Goal: Submit feedback/report problem

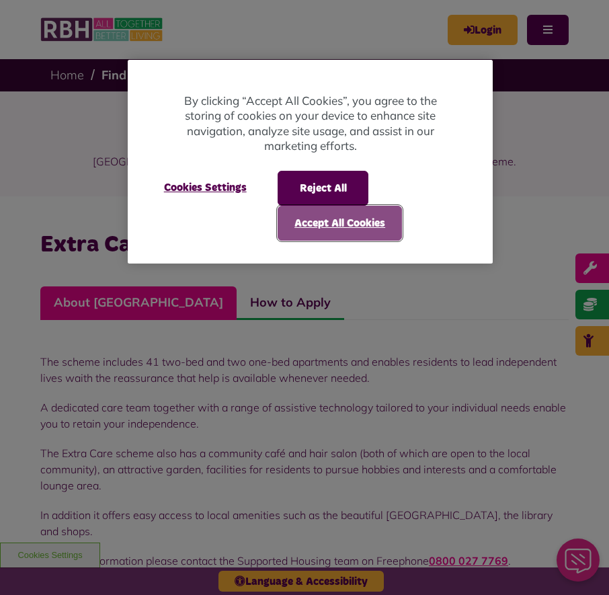
click at [331, 227] on button "Accept All Cookies" at bounding box center [340, 223] width 124 height 35
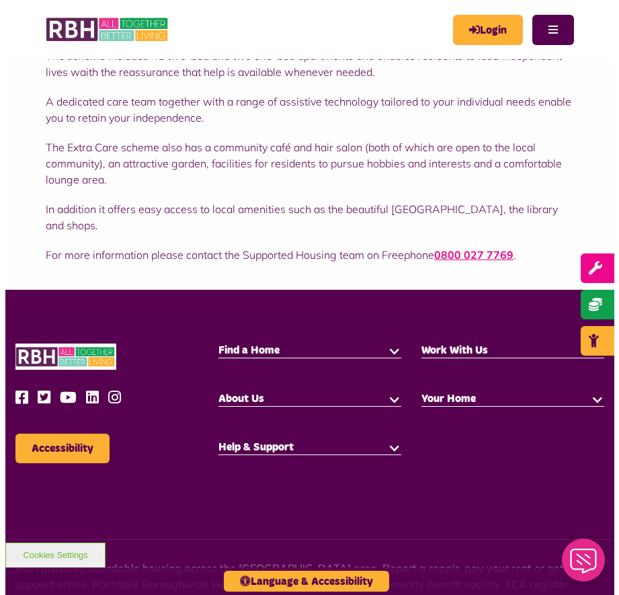
scroll to position [300, 0]
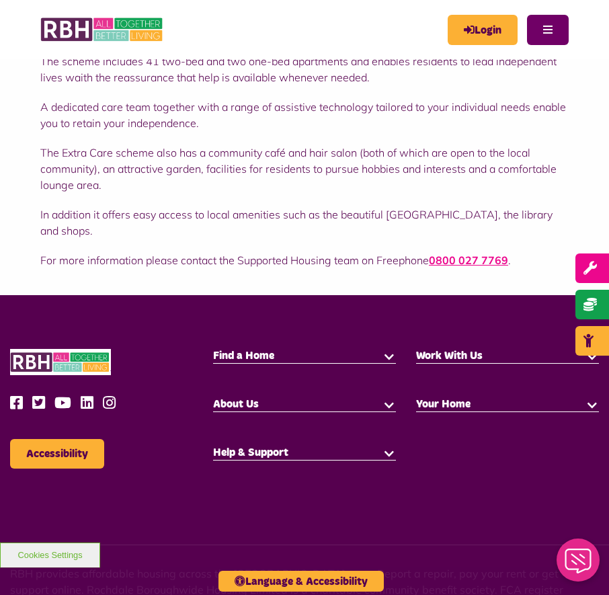
click at [559, 30] on button "Menu" at bounding box center [548, 30] width 42 height 30
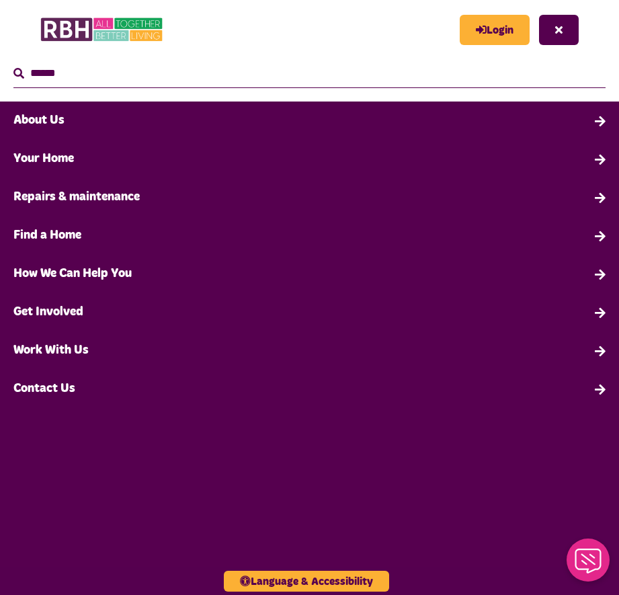
click at [58, 383] on link "Contact Us" at bounding box center [309, 389] width 619 height 38
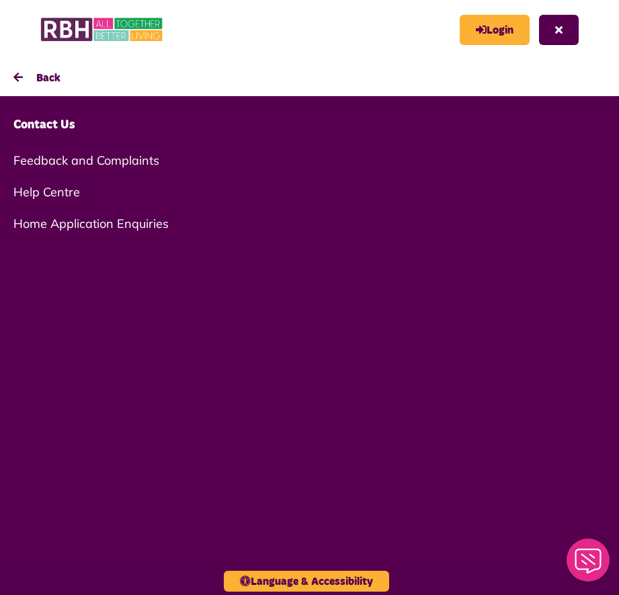
click at [65, 160] on link "Feedback and Complaints" at bounding box center [309, 161] width 619 height 32
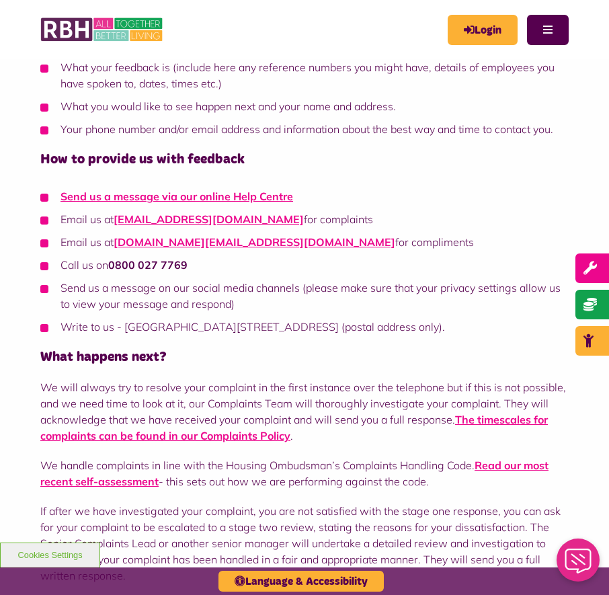
scroll to position [336, 0]
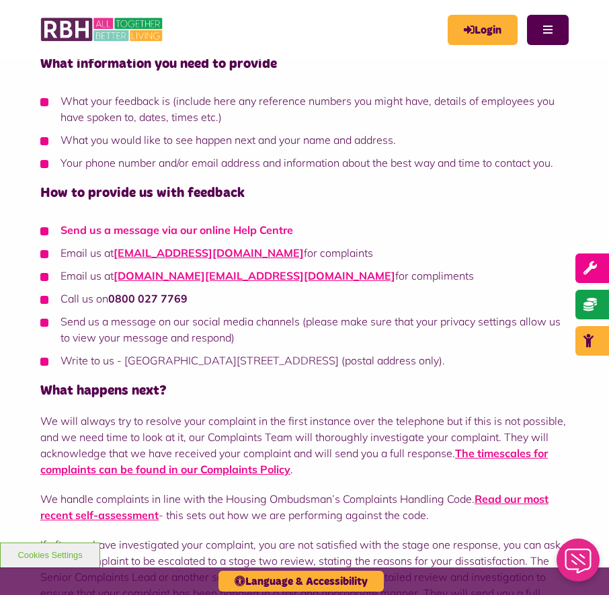
click at [196, 229] on link "Send us a message via our online Help Centre" at bounding box center [176, 229] width 233 height 13
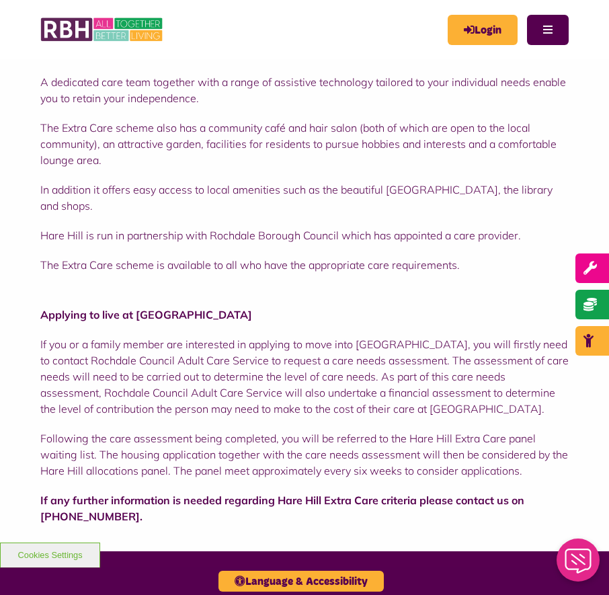
scroll to position [269, 0]
